Goal: Task Accomplishment & Management: Manage account settings

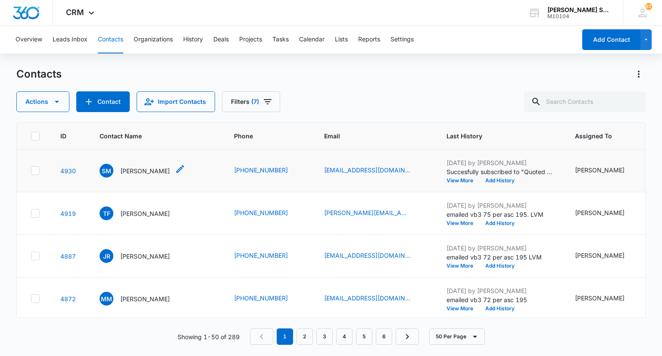
click at [159, 168] on p "[PERSON_NAME]" at bounding box center [145, 170] width 50 height 9
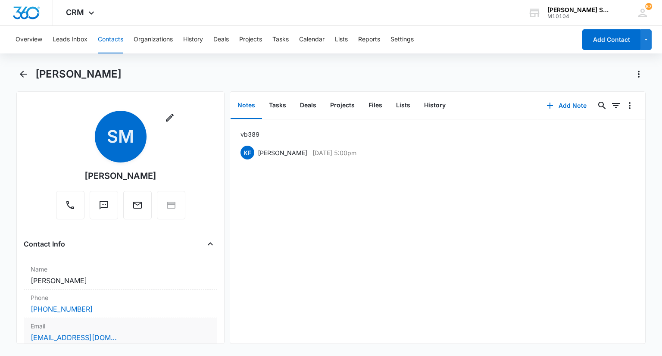
scroll to position [86, 0]
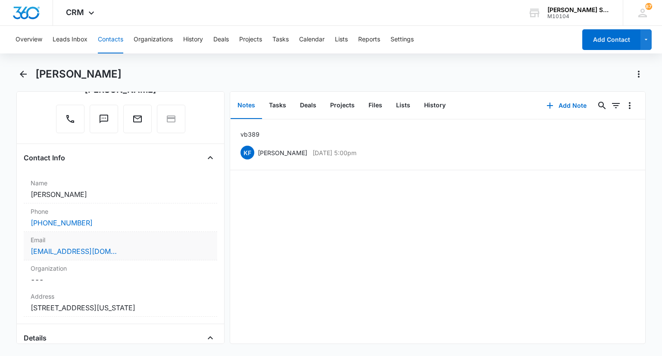
click at [143, 249] on div "[EMAIL_ADDRESS][DOMAIN_NAME]" at bounding box center [120, 251] width 179 height 10
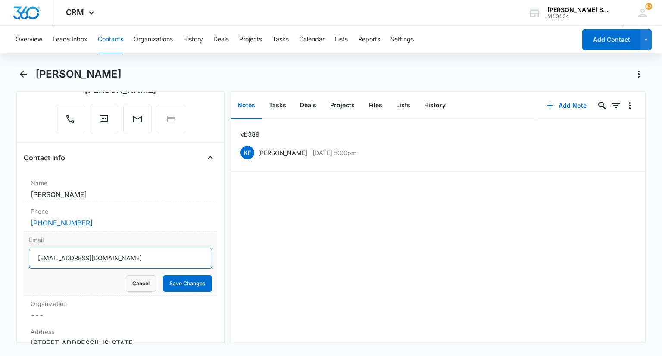
drag, startPoint x: 124, startPoint y: 254, endPoint x: 36, endPoint y: 243, distance: 88.6
click at [36, 243] on div "Email [EMAIL_ADDRESS][DOMAIN_NAME] Cancel Save Changes" at bounding box center [120, 264] width 193 height 64
click at [131, 288] on button "Cancel" at bounding box center [141, 283] width 30 height 16
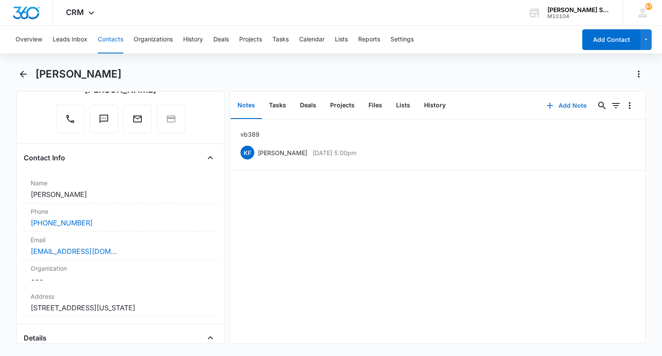
click at [550, 105] on button "Add Note" at bounding box center [566, 105] width 57 height 21
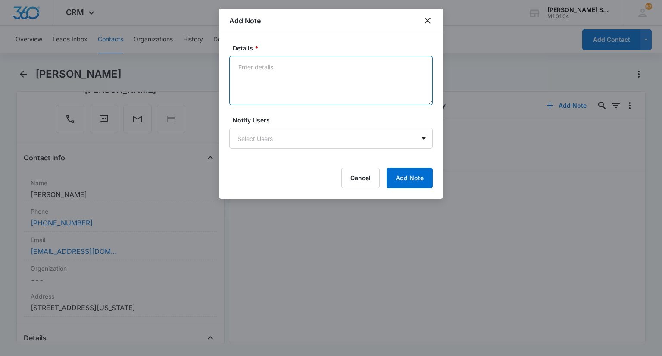
click at [313, 67] on textarea "Details *" at bounding box center [330, 80] width 203 height 49
type textarea "emailed vb 3 89 per"
click at [414, 191] on div "Details * emailed vb 3 89 per Notify Users Select Users Cancel Add Note" at bounding box center [331, 115] width 224 height 165
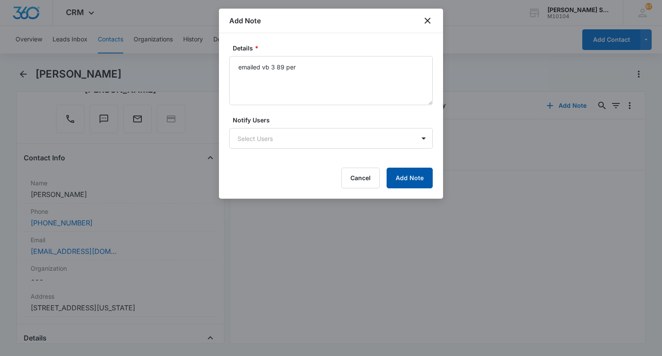
click at [410, 182] on button "Add Note" at bounding box center [409, 178] width 46 height 21
